Goal: Task Accomplishment & Management: Use online tool/utility

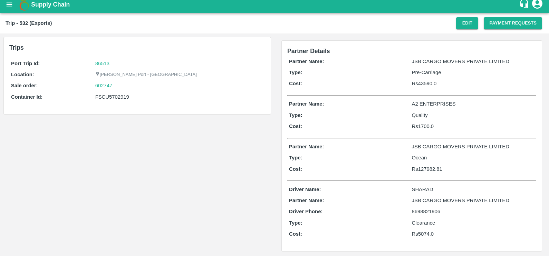
scroll to position [6, 0]
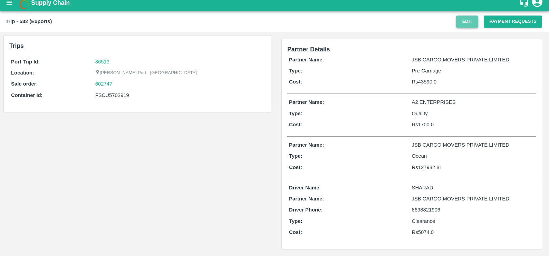
click at [470, 22] on button "Edit" at bounding box center [467, 22] width 22 height 12
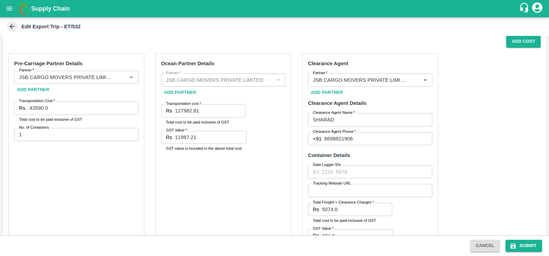
scroll to position [91, 0]
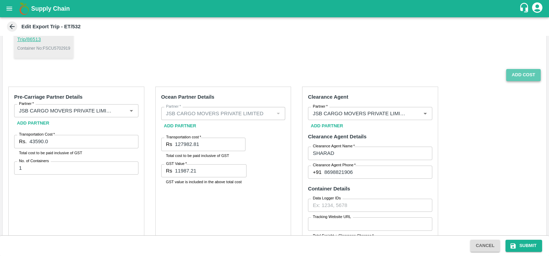
click at [518, 74] on button "Add Cost" at bounding box center [523, 75] width 35 height 12
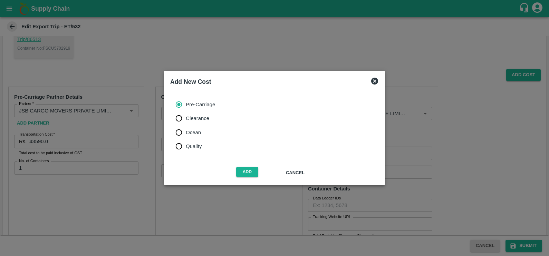
click at [188, 143] on span "Quality" at bounding box center [194, 147] width 16 height 8
click at [186, 143] on input "Quality" at bounding box center [179, 147] width 14 height 14
radio input "true"
click at [245, 171] on button "Add" at bounding box center [247, 172] width 22 height 10
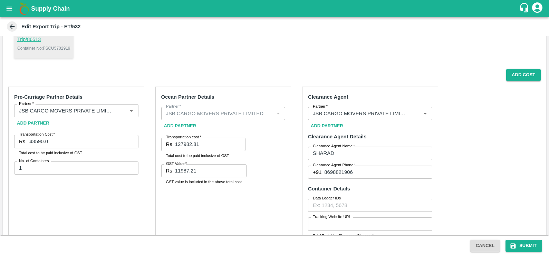
scroll to position [291, 0]
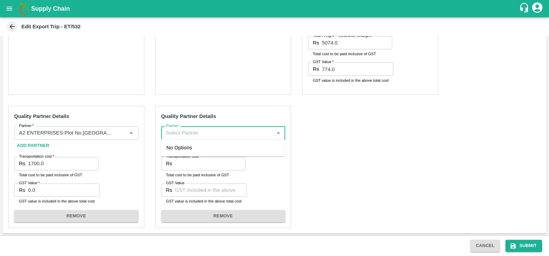
click at [223, 135] on input "Partner" at bounding box center [217, 132] width 109 height 9
click at [203, 157] on div "Ace Forwarders Pvt Ltd-[PERSON_NAME][GEOGRAPHIC_DATA]-9029398710(Transporter)" at bounding box center [222, 152] width 113 height 16
type input "Ace Forwarders Pvt Ltd-[PERSON_NAME][GEOGRAPHIC_DATA]-9029398710(Transporter)"
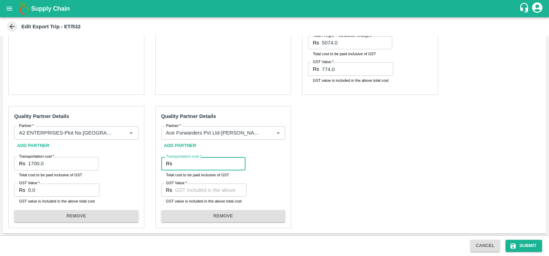
click at [197, 164] on input "Transportation cost   *" at bounding box center [210, 163] width 70 height 13
type input "1711"
click at [200, 193] on input "GST Value   *" at bounding box center [210, 190] width 71 height 13
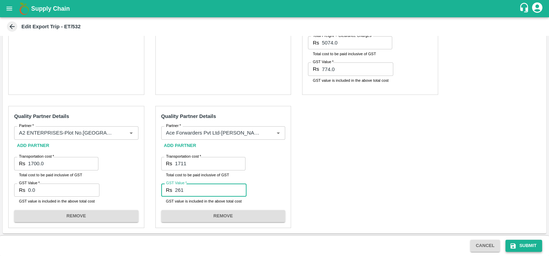
type input "261"
click at [525, 247] on button "Submit" at bounding box center [524, 246] width 37 height 12
